Goal: Transaction & Acquisition: Subscribe to service/newsletter

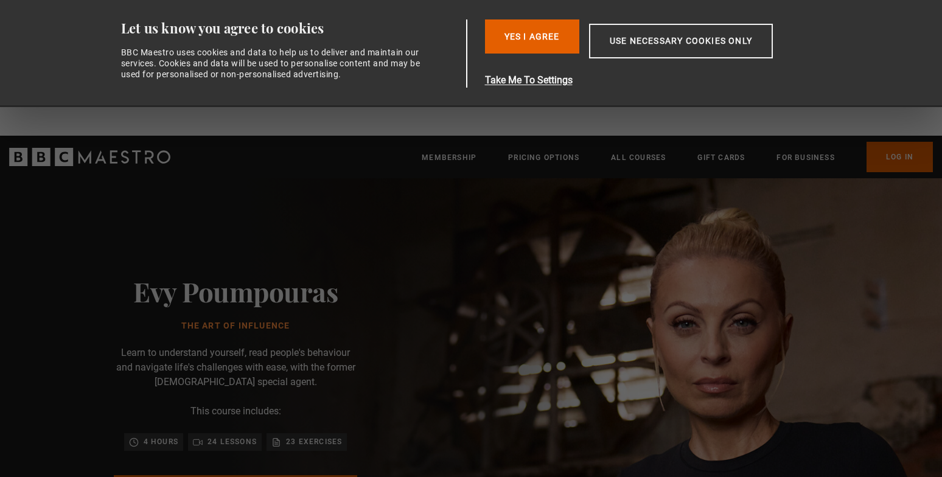
click at [471, 253] on div "Evy Poumpouras The Art of Influence Learn to understand yourself, read people's…" at bounding box center [235, 412] width 471 height 468
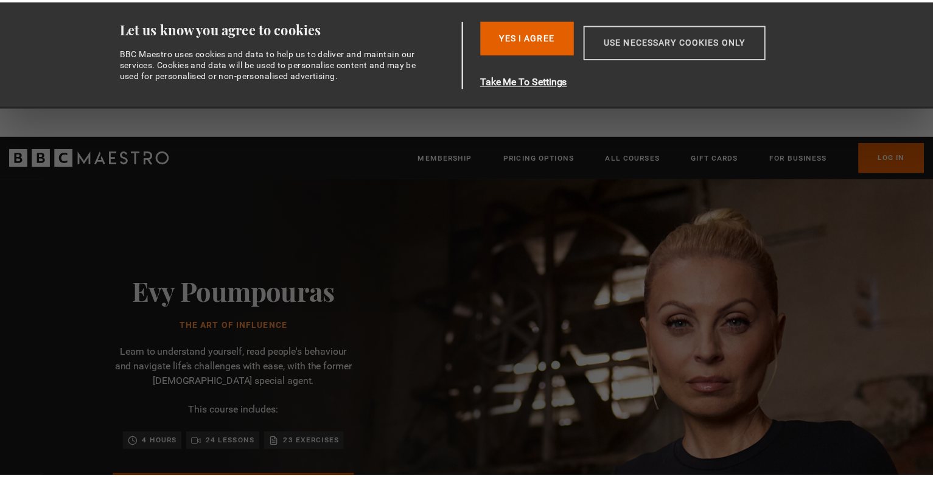
scroll to position [0, 160]
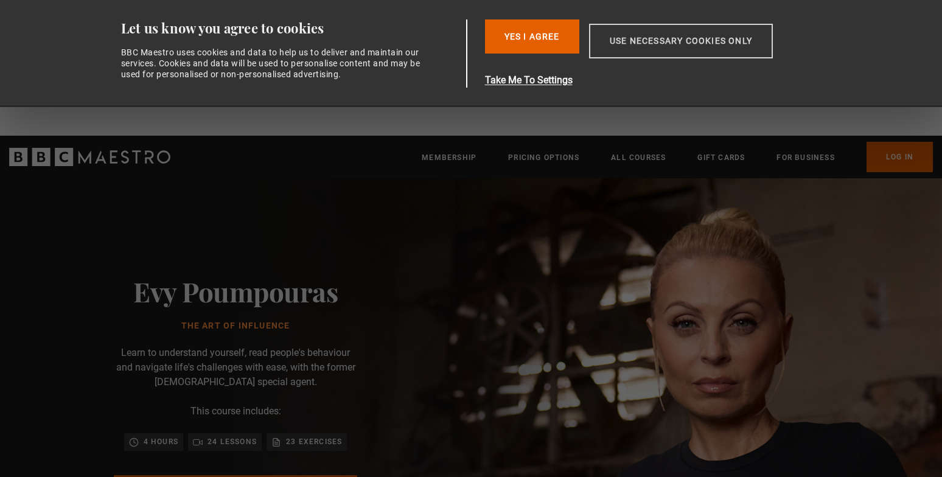
click at [659, 55] on button "Use necessary cookies only" at bounding box center [681, 41] width 184 height 35
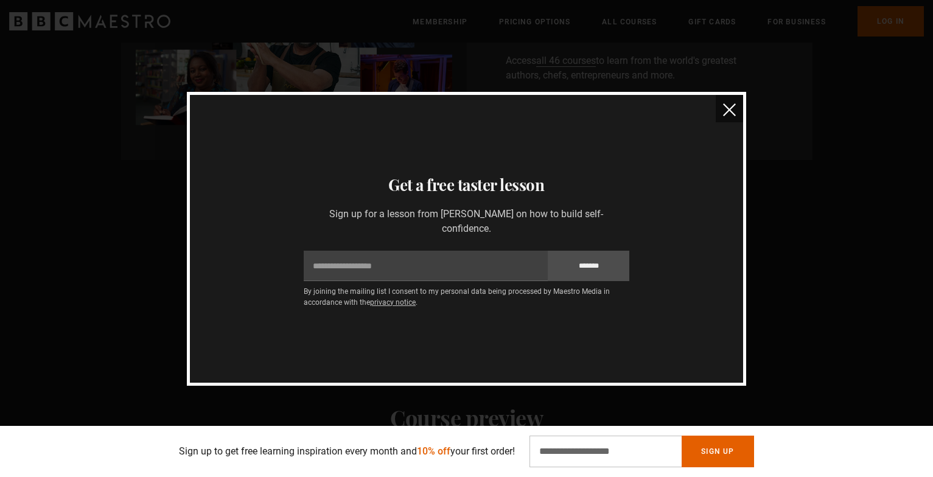
scroll to position [0, 1276]
click at [729, 108] on img "close" at bounding box center [729, 109] width 13 height 13
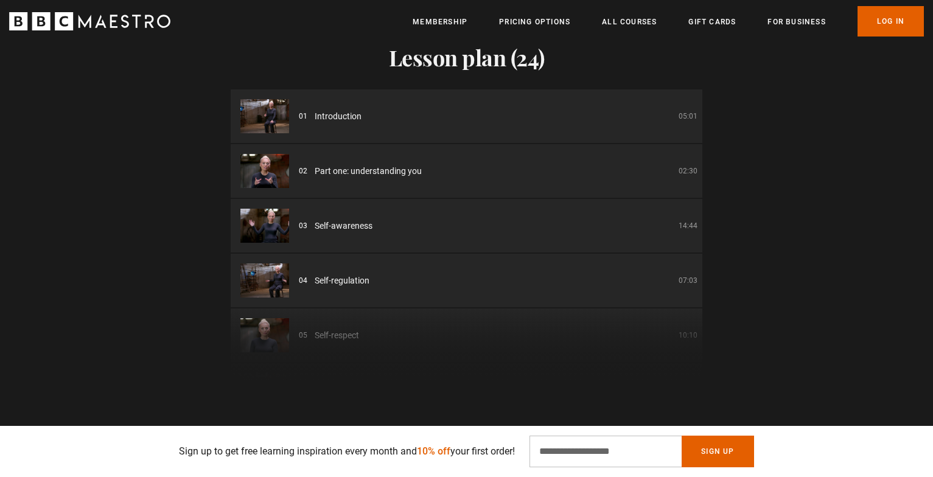
scroll to position [1636, 0]
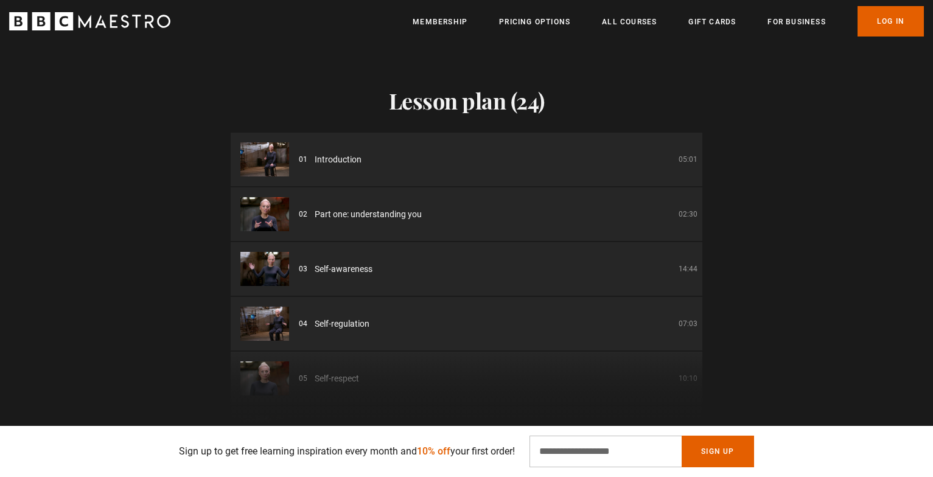
click at [287, 141] on li "01 Introduction 05:01" at bounding box center [467, 160] width 472 height 54
click at [242, 156] on img at bounding box center [264, 159] width 49 height 34
click at [262, 160] on img at bounding box center [264, 159] width 49 height 34
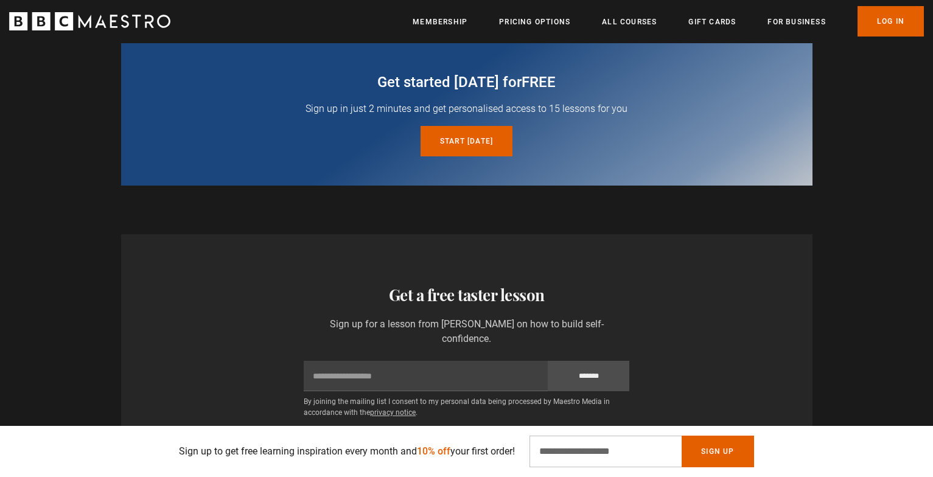
scroll to position [2071, 0]
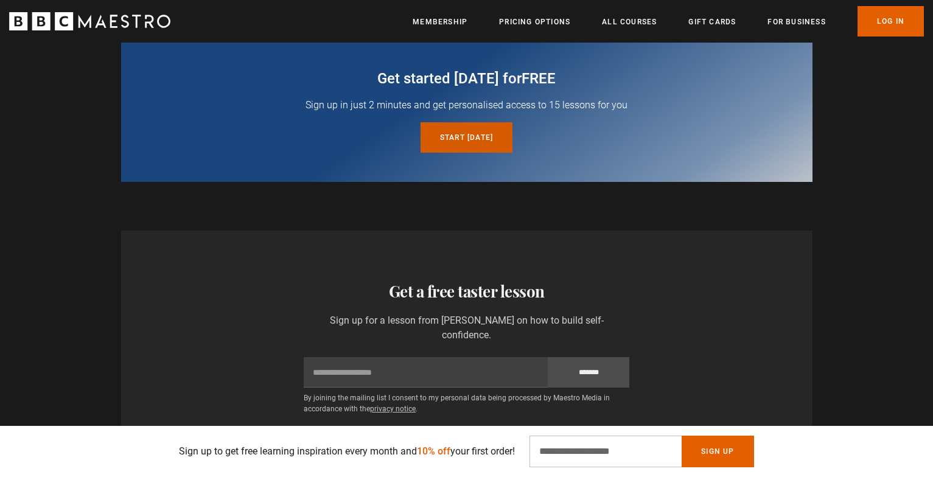
click at [465, 139] on link "Start today for free" at bounding box center [467, 137] width 92 height 30
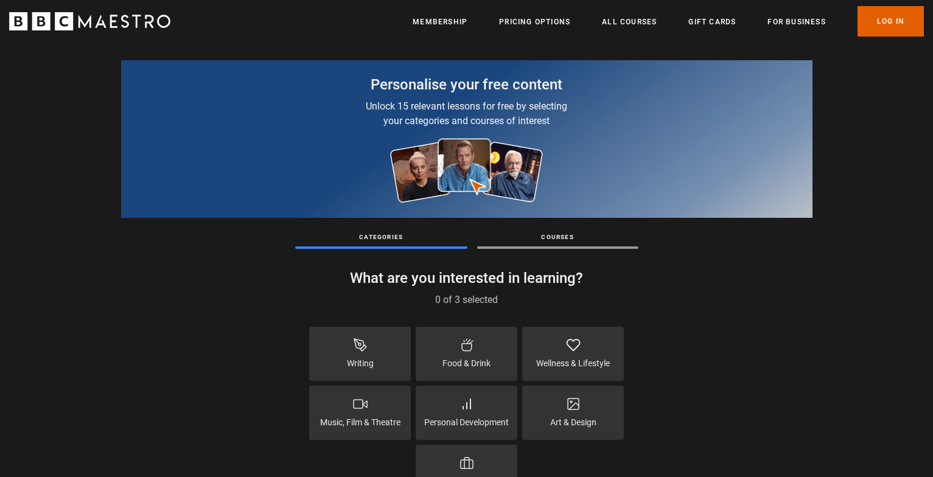
scroll to position [12, 0]
click at [427, 175] on img at bounding box center [467, 170] width 154 height 65
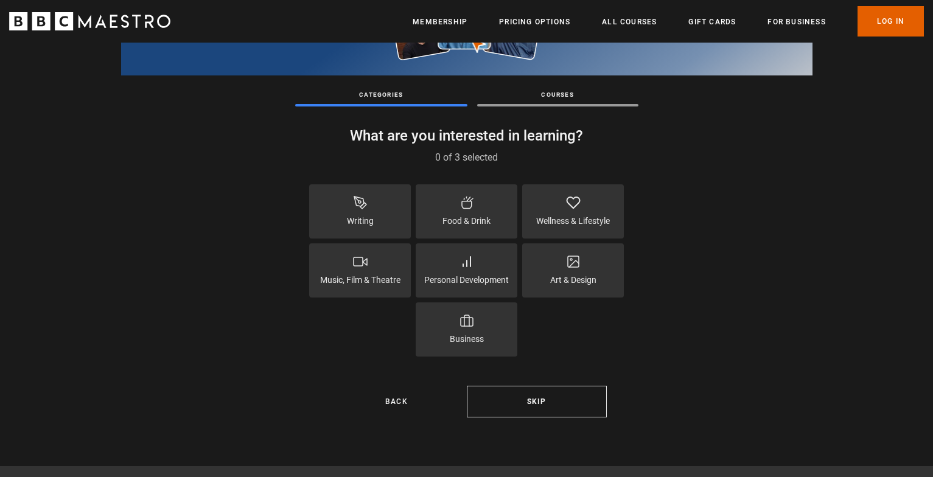
scroll to position [155, 0]
click at [561, 104] on div at bounding box center [557, 104] width 161 height 2
click at [561, 108] on div "Personalise your free content Unlock 15 relevant lessons for free by selecting …" at bounding box center [466, 177] width 933 height 578
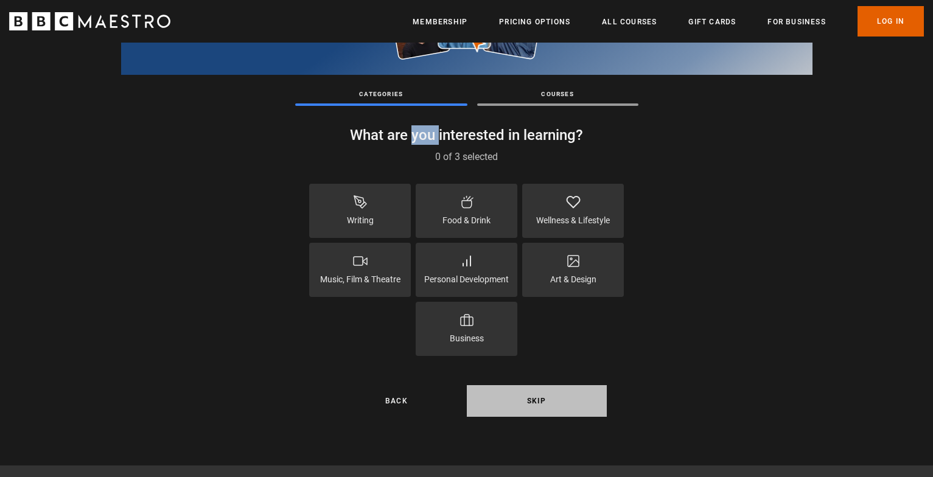
click at [550, 409] on link "Skip" at bounding box center [537, 401] width 140 height 32
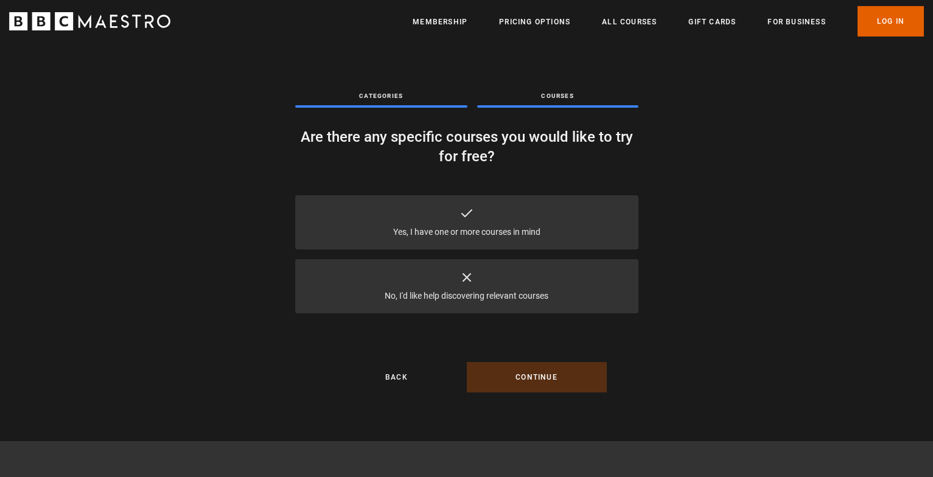
click at [503, 233] on p "Yes, I have one or more courses in mind" at bounding box center [466, 232] width 147 height 13
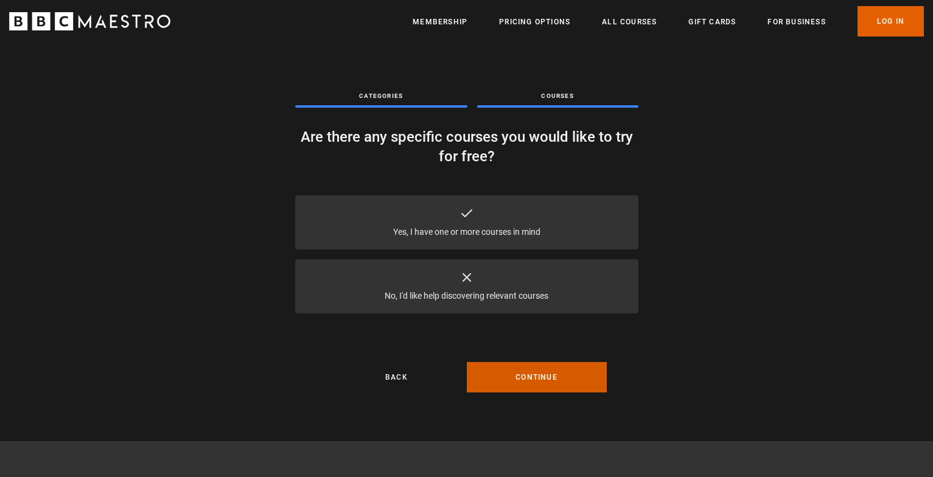
click at [535, 384] on button "Continue" at bounding box center [537, 377] width 140 height 30
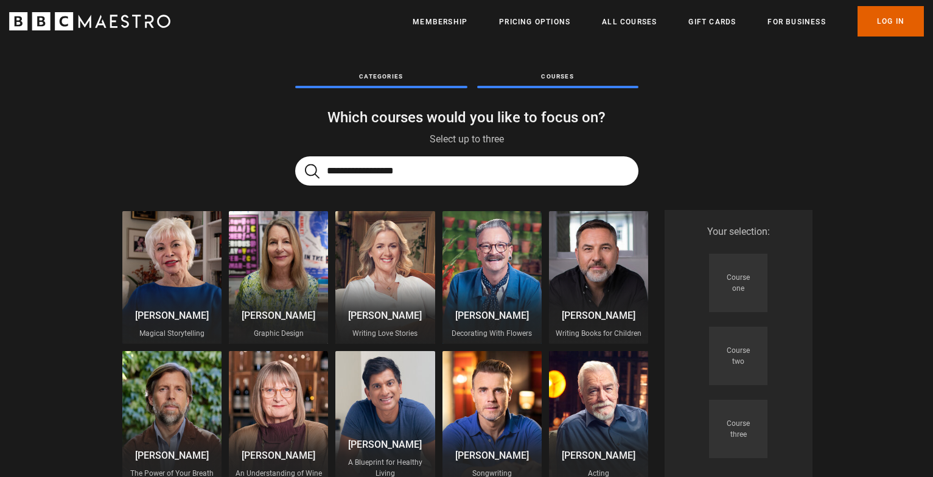
click at [364, 172] on input "Search" at bounding box center [466, 170] width 343 height 29
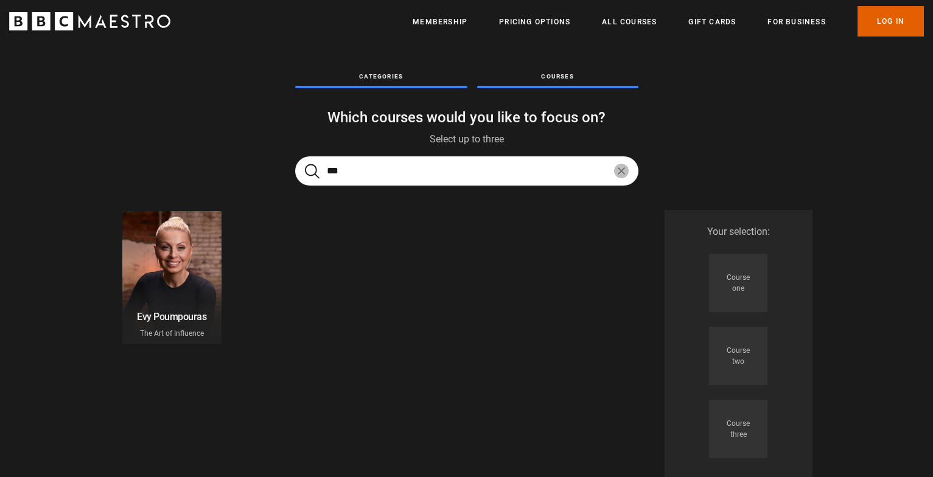
type input "***"
click at [170, 244] on div at bounding box center [171, 277] width 99 height 133
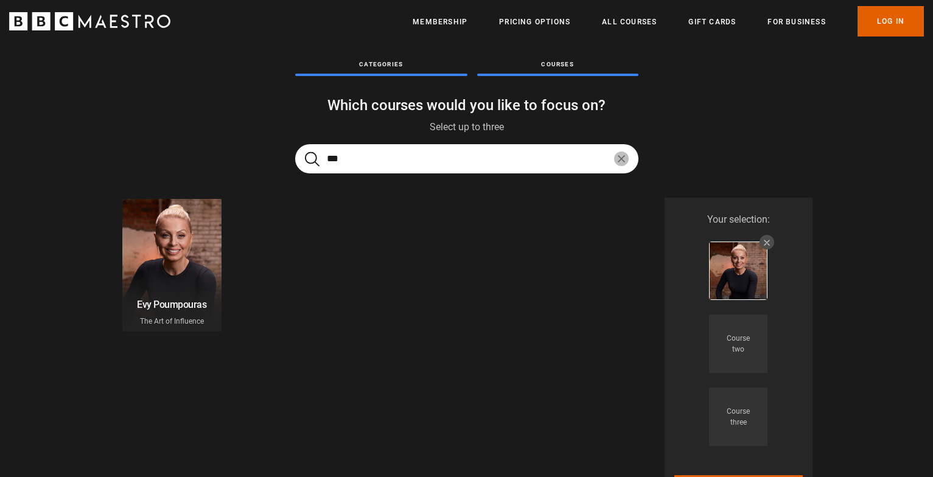
scroll to position [121, 0]
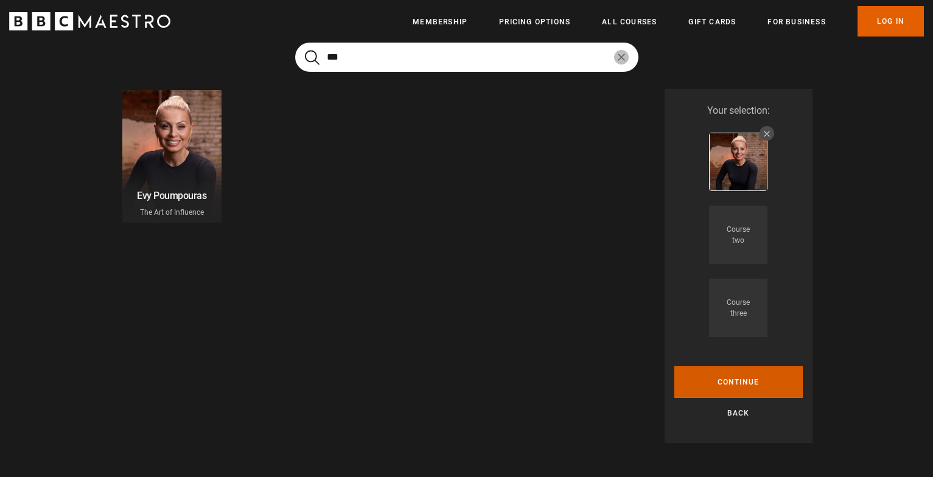
click at [753, 375] on button "Continue" at bounding box center [739, 383] width 128 height 32
